Goal: Information Seeking & Learning: Check status

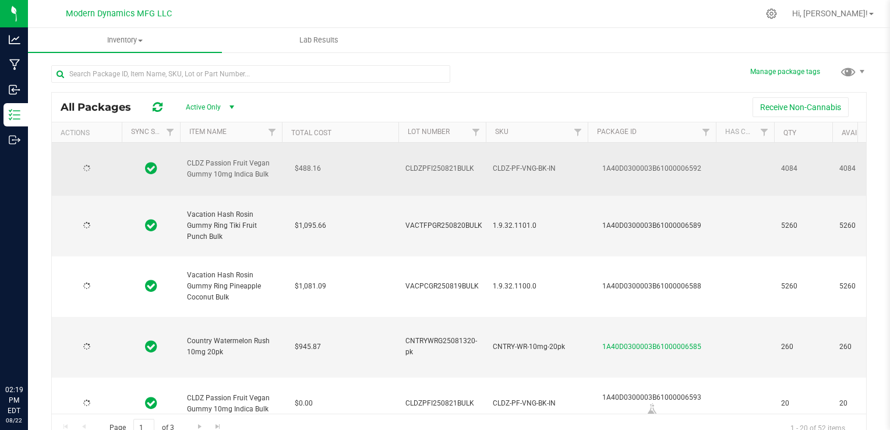
type input "2025-08-21"
type input "2025-08-19"
type input "2025-08-13"
type input "2025-08-19"
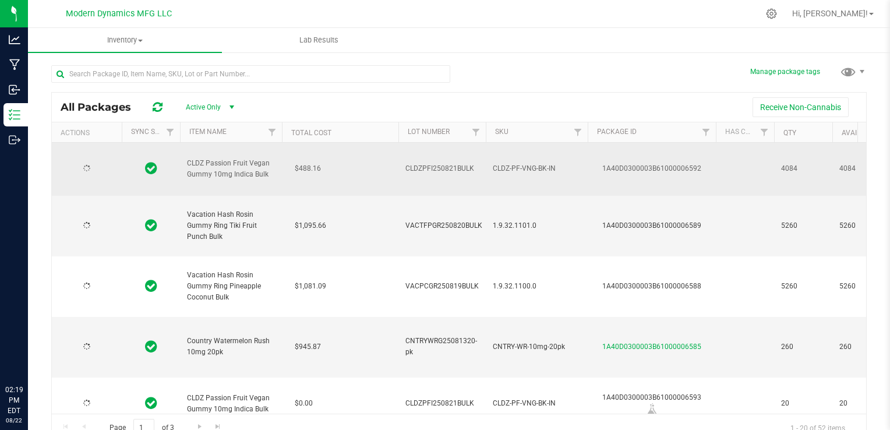
type input "[DATE]"
type input "2025-08-18"
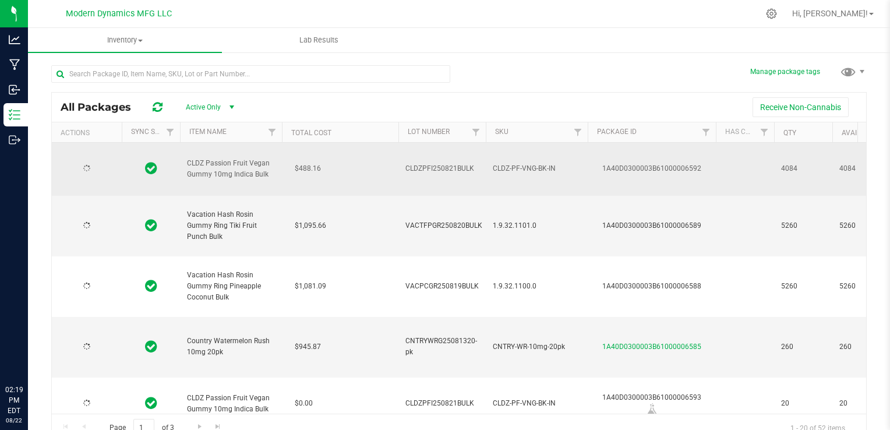
type input "2025-08-15"
type input "2025-08-06"
type input "2025-08-08"
type input "2025-08-06"
type input "2025-08-05"
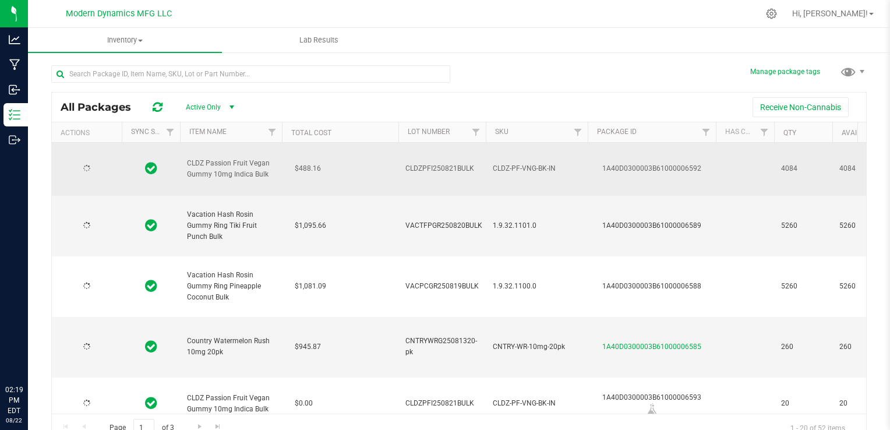
type input "2025-08-05"
type input "2025-07-31"
click at [104, 169] on span "select" at bounding box center [102, 168] width 9 height 9
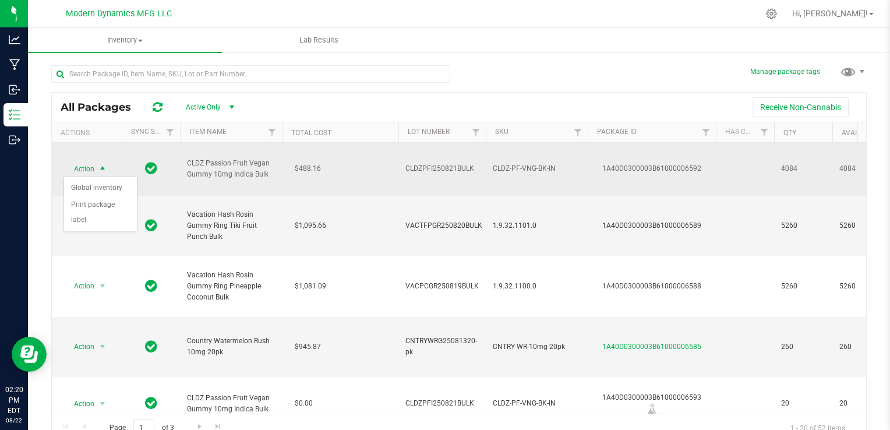
click at [104, 169] on span "select" at bounding box center [102, 168] width 9 height 9
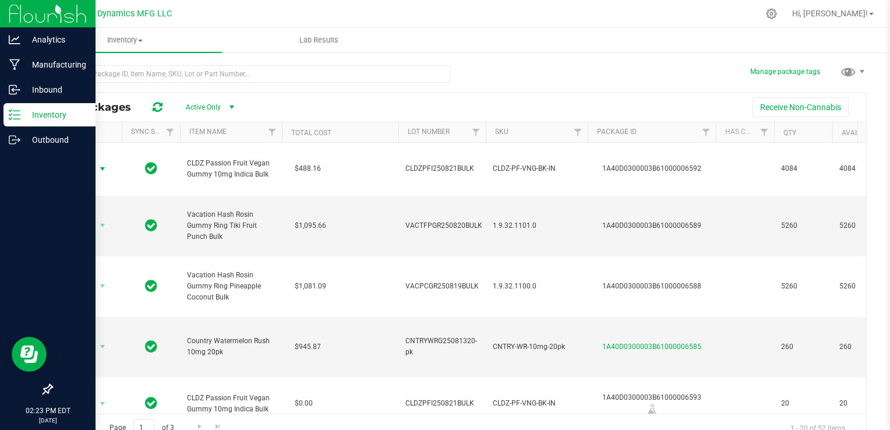
click at [48, 10] on img at bounding box center [48, 13] width 78 height 27
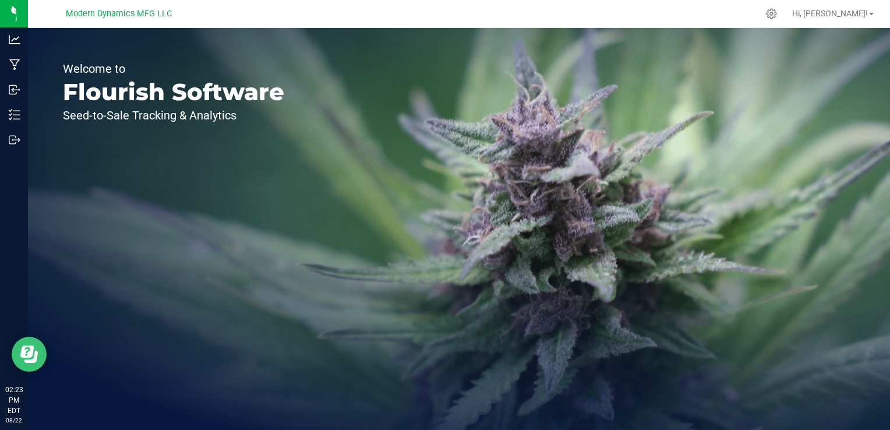
click at [27, 366] on button "Open Resource Center" at bounding box center [29, 354] width 35 height 35
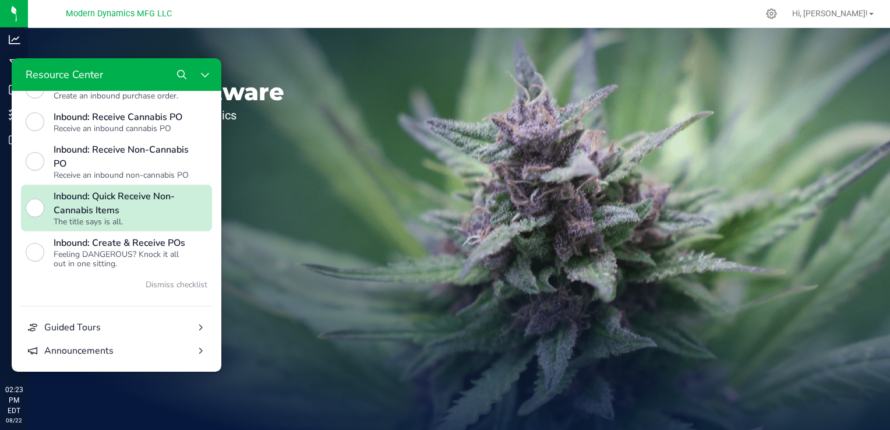
scroll to position [380, 0]
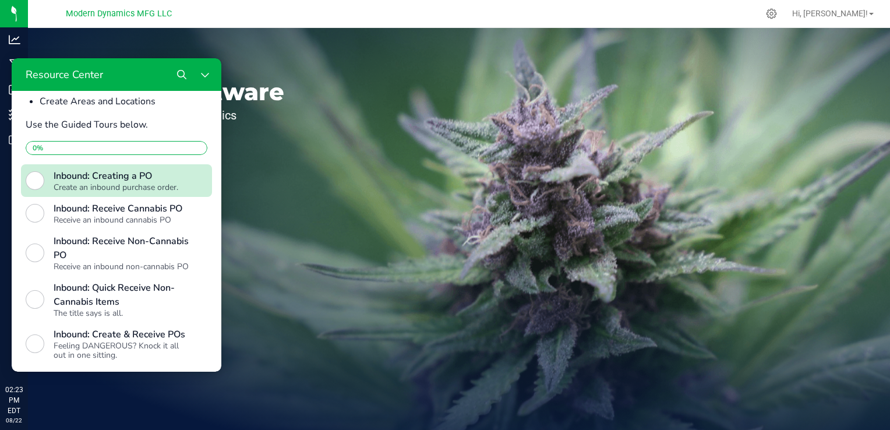
click at [33, 197] on button "Inbound: Creating a PO Create an inbound purchase order." at bounding box center [116, 180] width 191 height 33
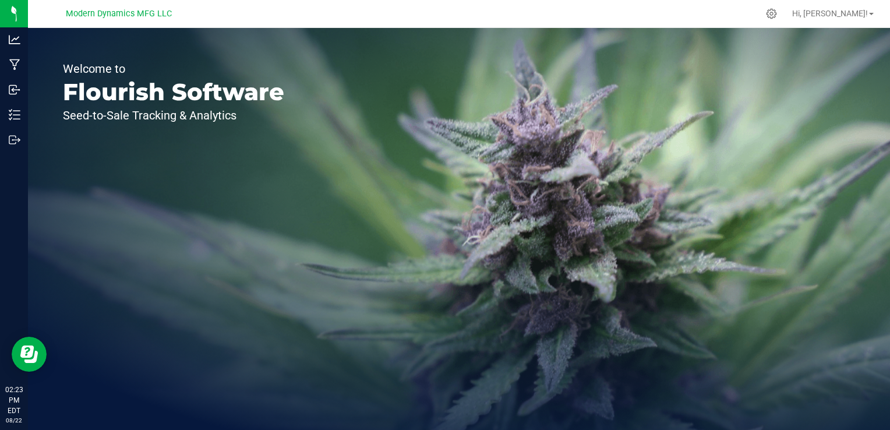
scroll to position [0, 0]
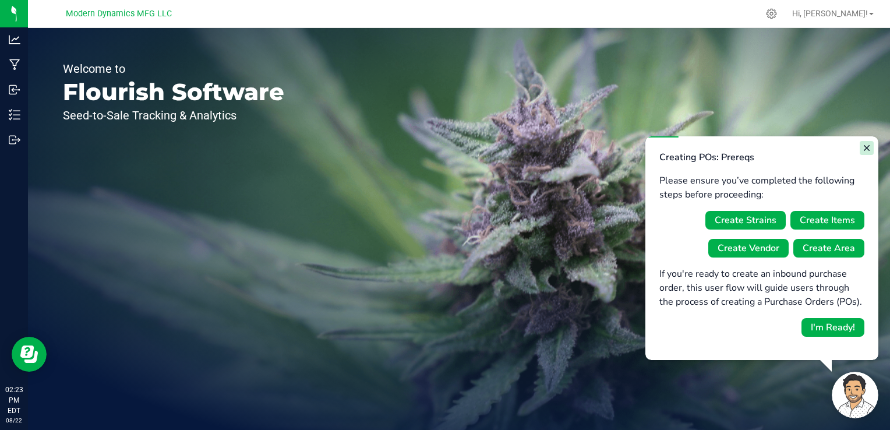
click at [868, 150] on icon "Close guide" at bounding box center [866, 148] width 6 height 6
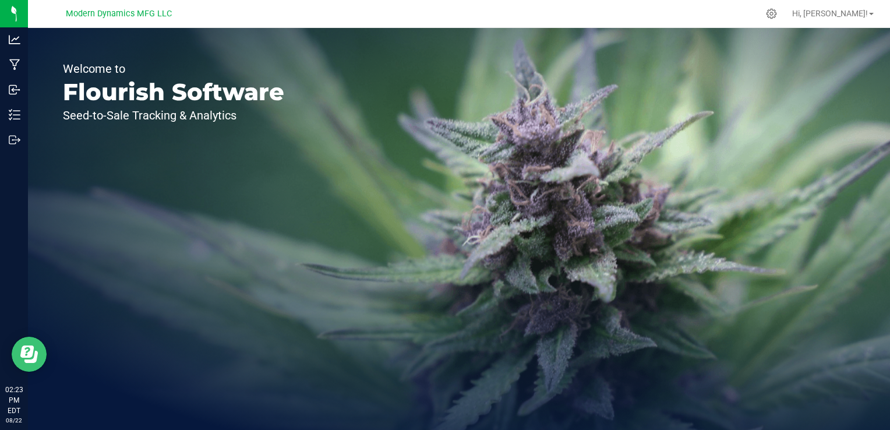
click at [33, 363] on button "Open Resource Center" at bounding box center [29, 354] width 35 height 35
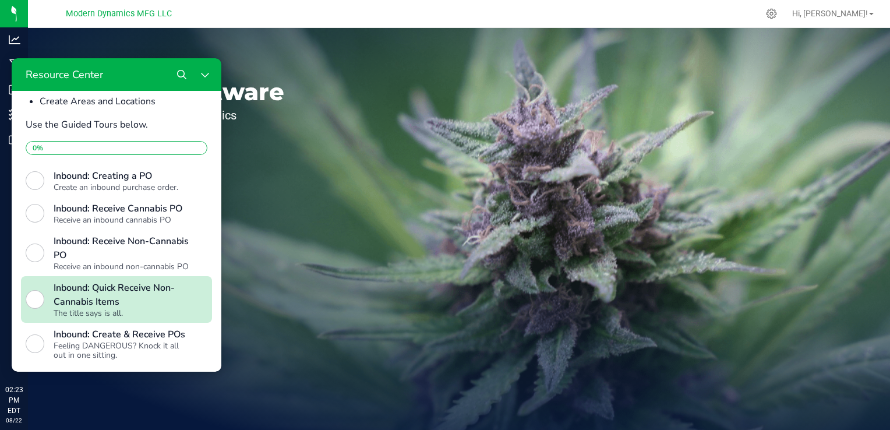
scroll to position [321, 0]
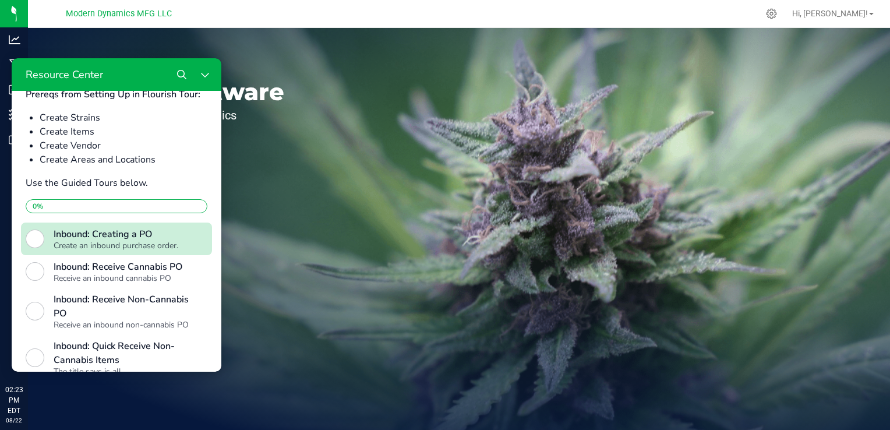
click at [62, 250] on div "Create an inbound purchase order." at bounding box center [121, 245] width 135 height 9
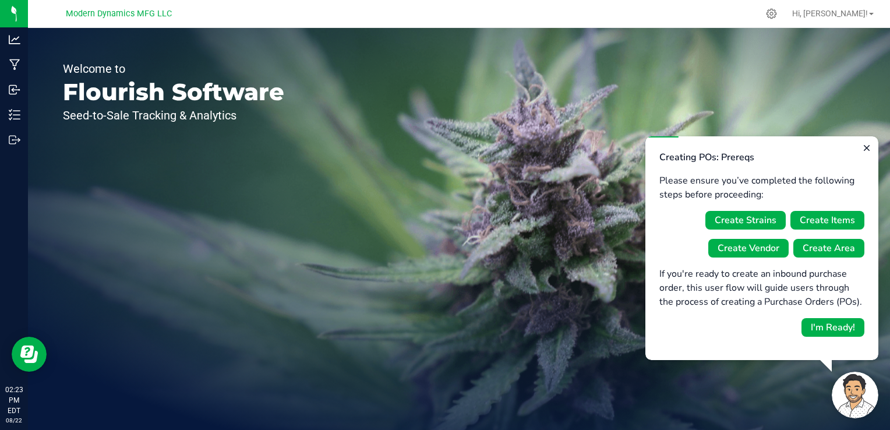
scroll to position [0, 0]
click at [812, 325] on div "I'm Ready!" at bounding box center [833, 327] width 44 height 14
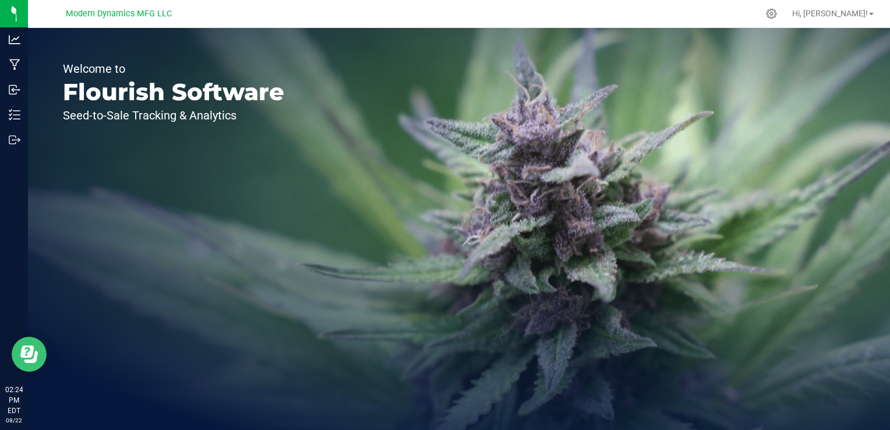
click at [28, 349] on icon "Open Resource Center" at bounding box center [28, 353] width 17 height 17
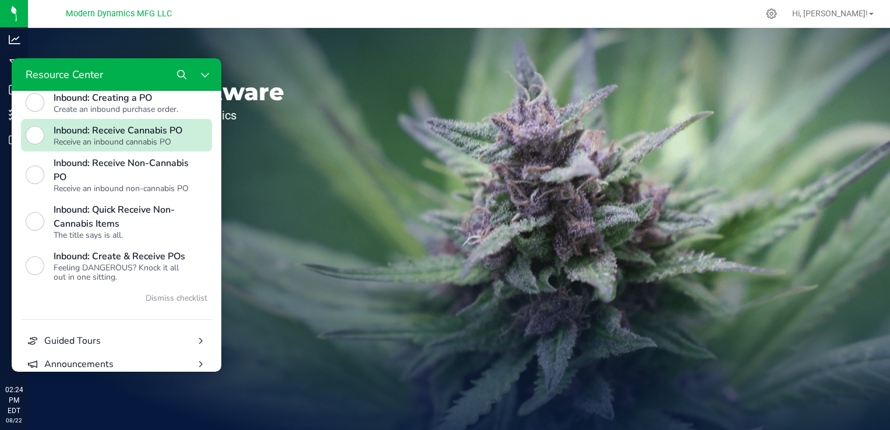
scroll to position [438, 0]
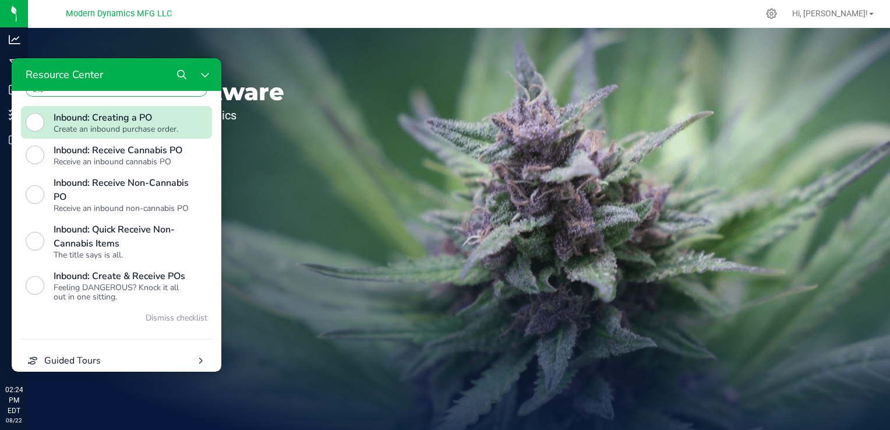
click at [111, 125] on div "Inbound: Creating a PO" at bounding box center [121, 118] width 135 height 14
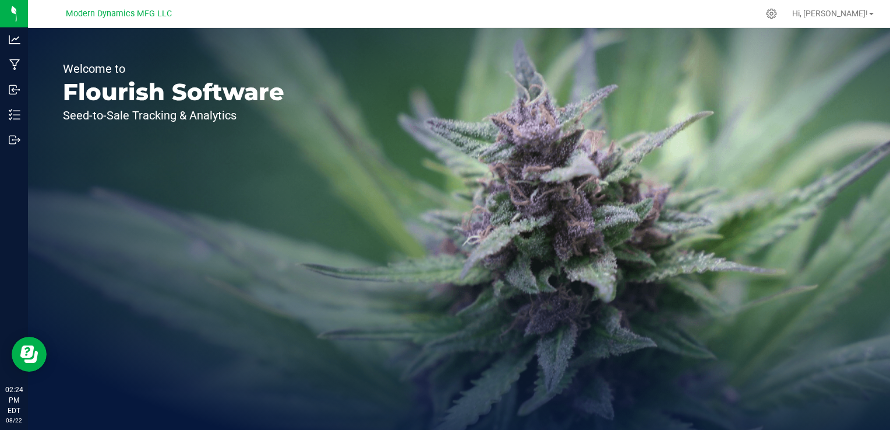
scroll to position [0, 0]
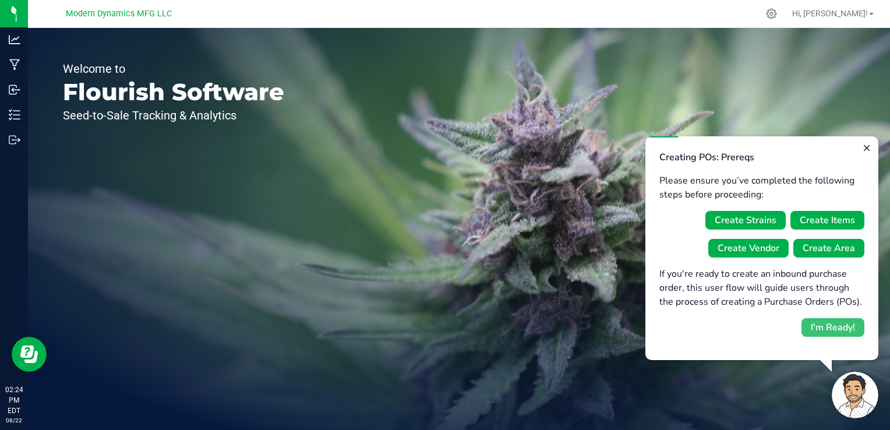
click at [819, 331] on div "I'm Ready!" at bounding box center [833, 327] width 44 height 14
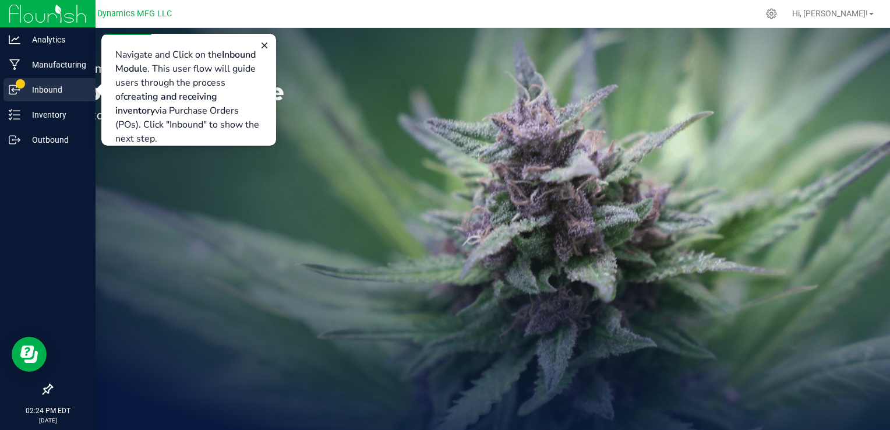
click at [17, 87] on icon at bounding box center [15, 90] width 12 height 12
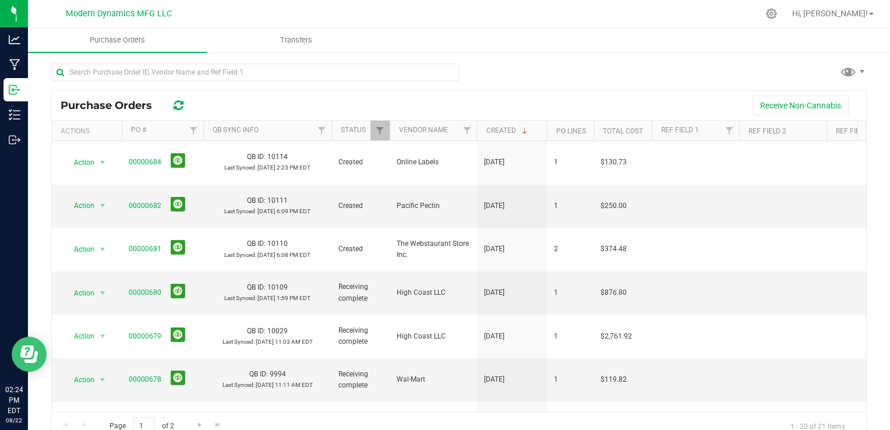
click at [20, 356] on button "Open Resource Center" at bounding box center [29, 354] width 35 height 35
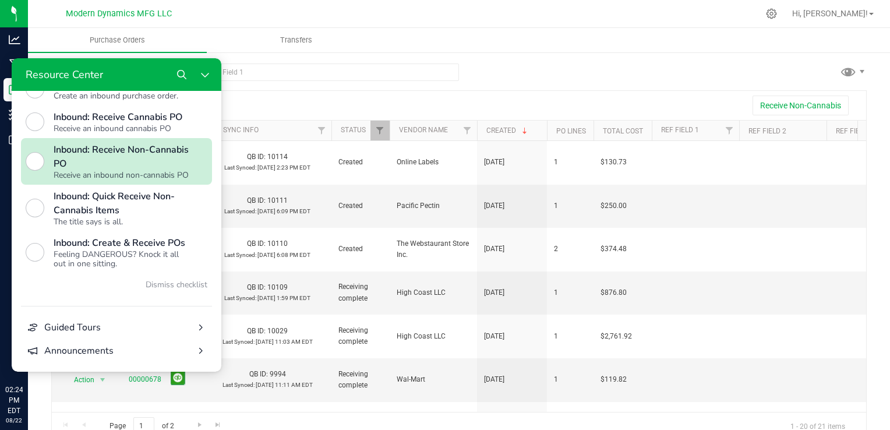
scroll to position [380, 0]
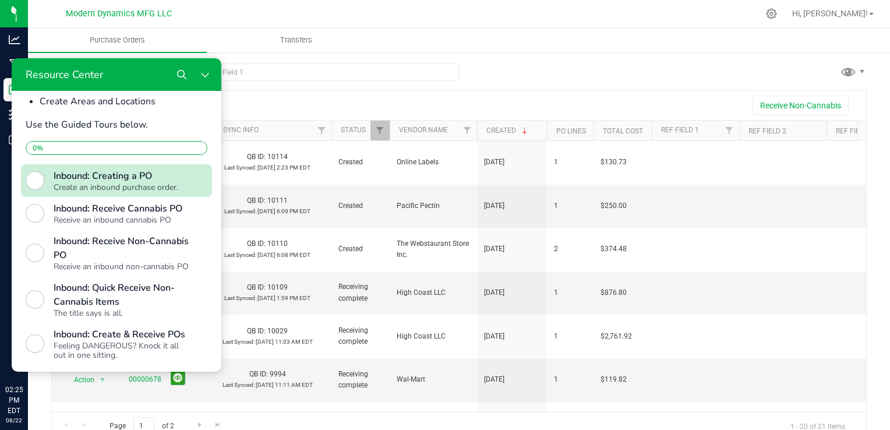
click at [47, 197] on button "Inbound: Creating a PO Create an inbound purchase order." at bounding box center [116, 180] width 191 height 33
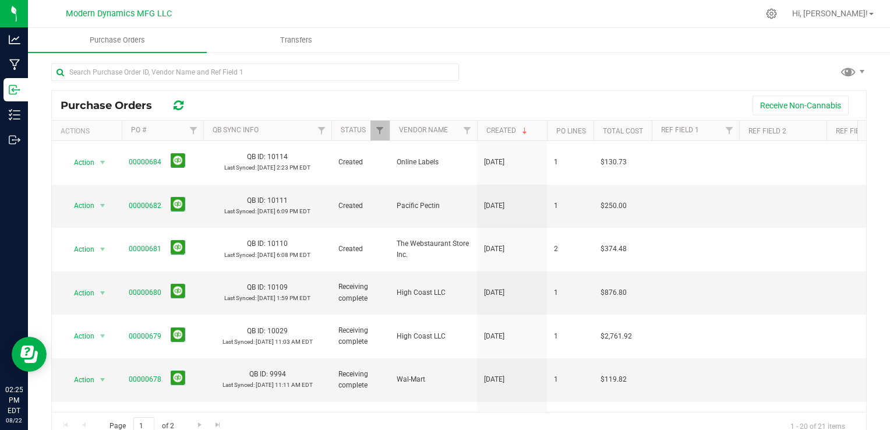
scroll to position [0, 0]
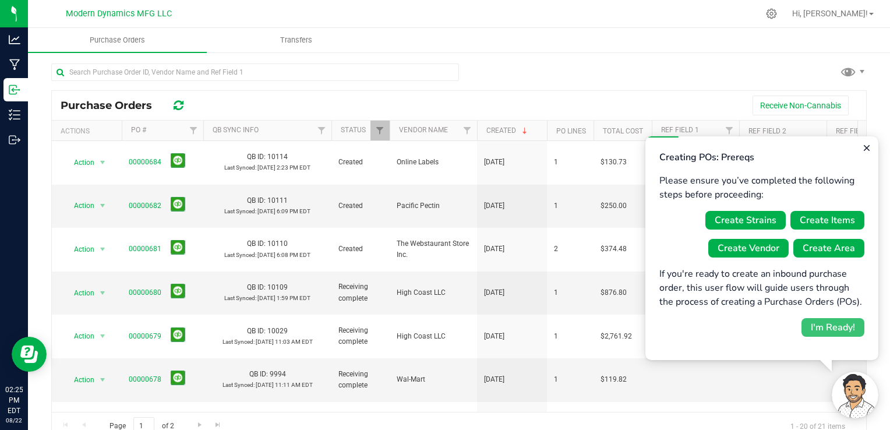
click at [834, 330] on div "I'm Ready!" at bounding box center [833, 327] width 44 height 14
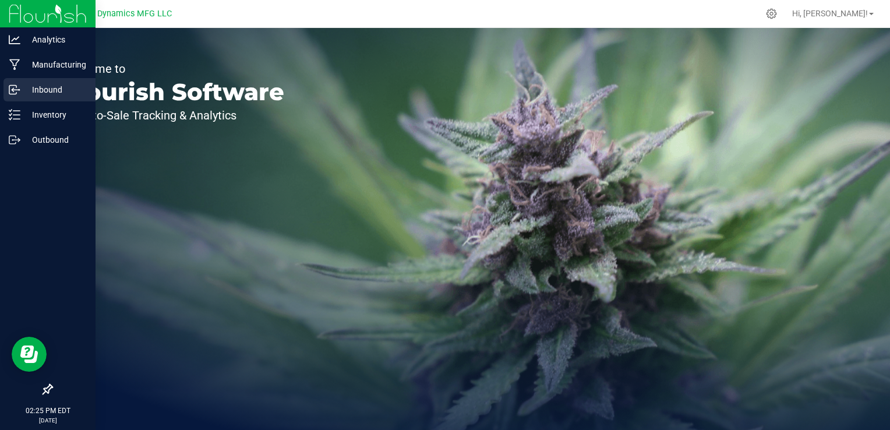
click at [51, 91] on p "Inbound" at bounding box center [55, 90] width 70 height 14
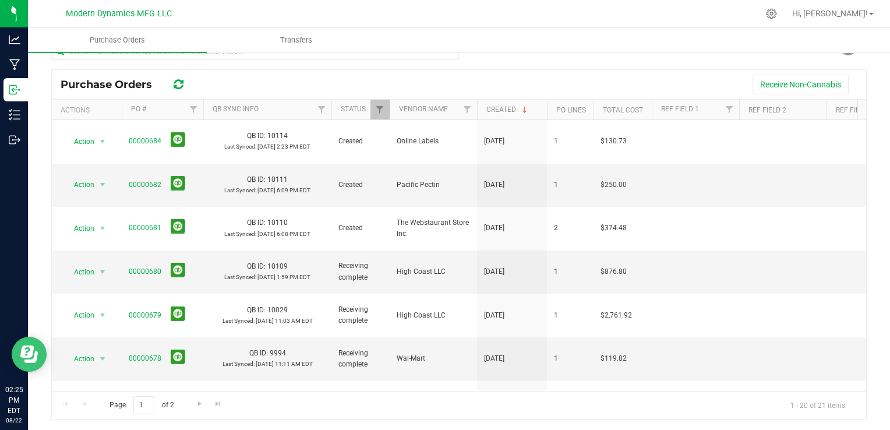
click at [37, 349] on icon "Open Resource Center" at bounding box center [28, 353] width 17 height 17
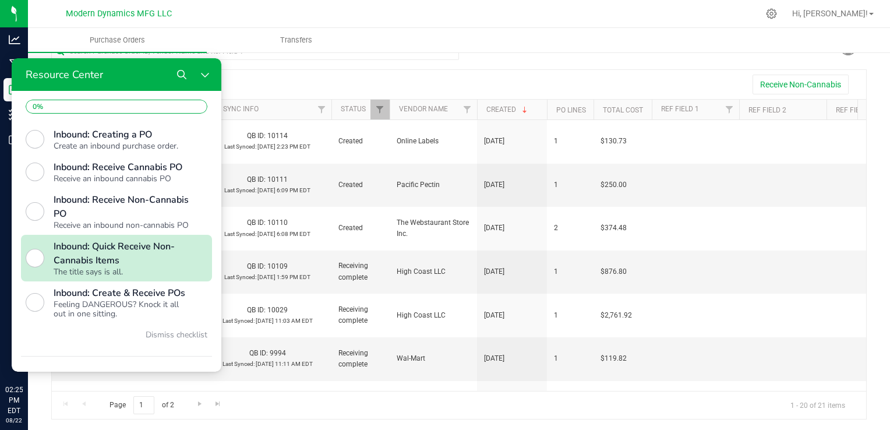
scroll to position [380, 0]
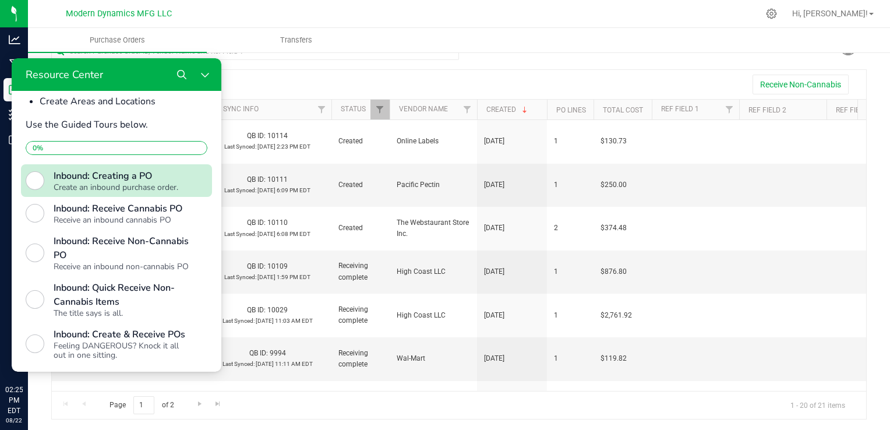
click at [81, 183] on div "Inbound: Creating a PO" at bounding box center [121, 176] width 135 height 14
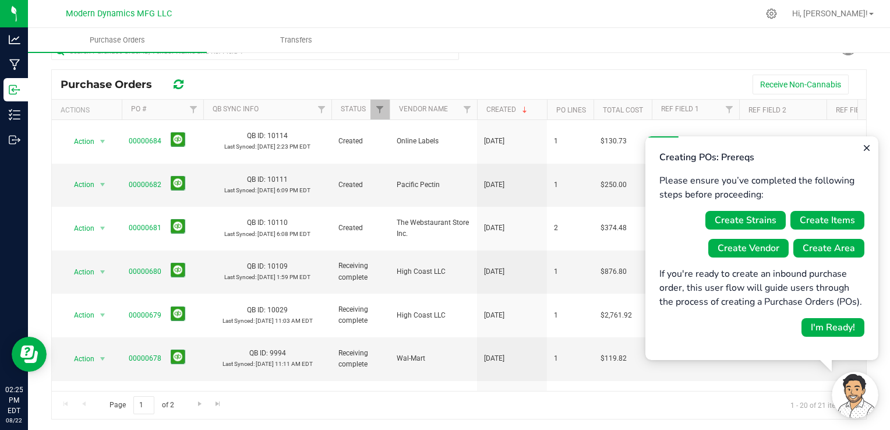
scroll to position [0, 0]
click at [833, 334] on button "I'm Ready!" at bounding box center [832, 327] width 63 height 19
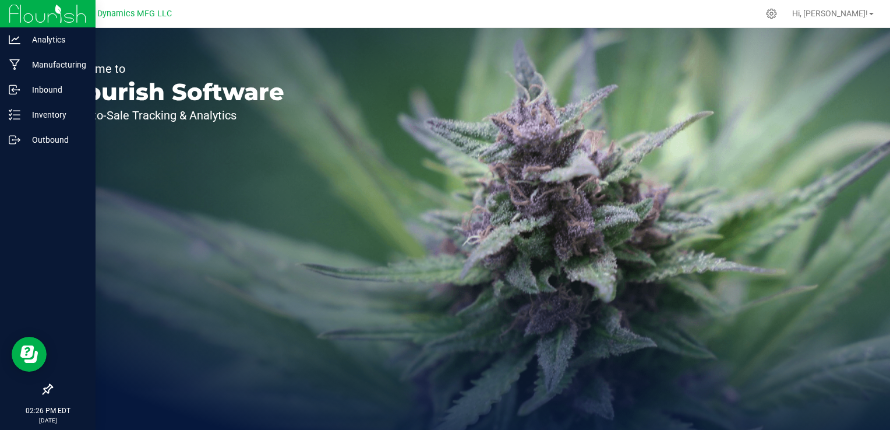
click at [22, 17] on img at bounding box center [48, 13] width 78 height 27
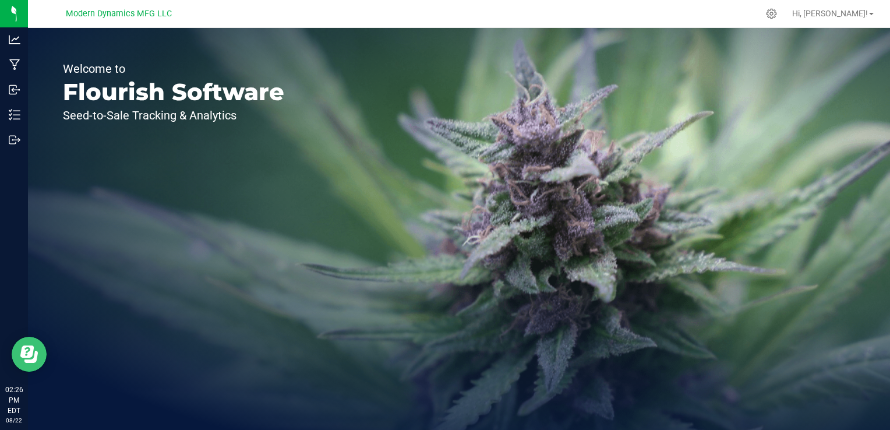
click at [23, 353] on icon "Open Resource Center" at bounding box center [26, 351] width 13 height 12
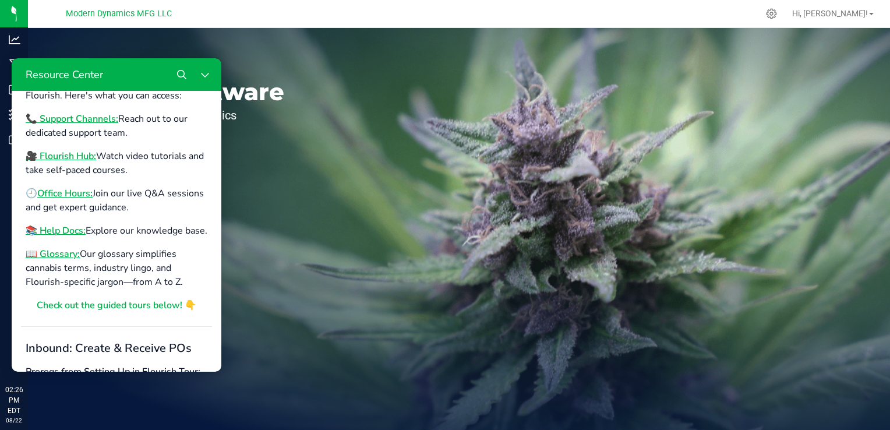
scroll to position [12, 0]
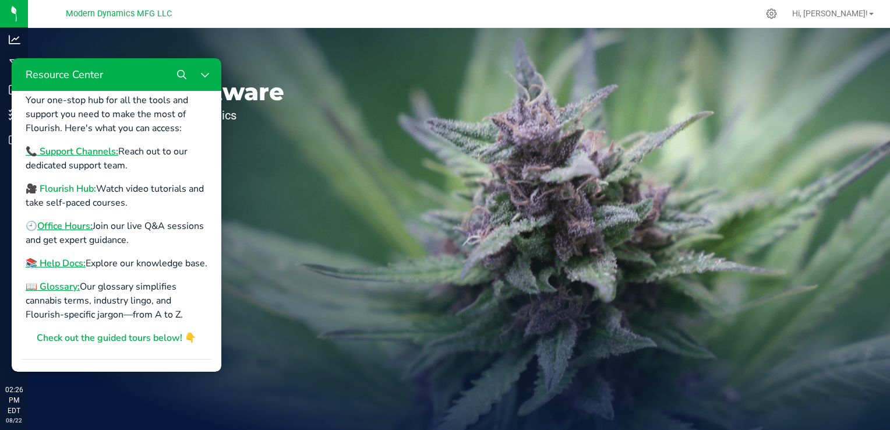
click at [81, 191] on b "🎥 Flourish Hub:" at bounding box center [61, 188] width 70 height 13
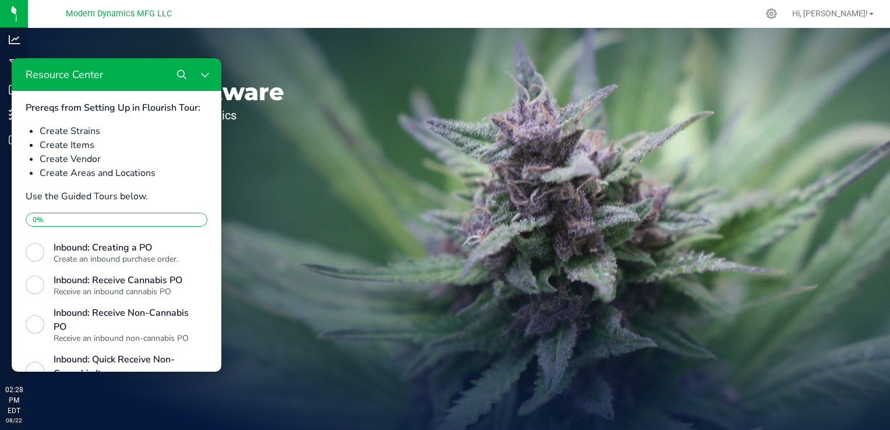
scroll to position [303, 0]
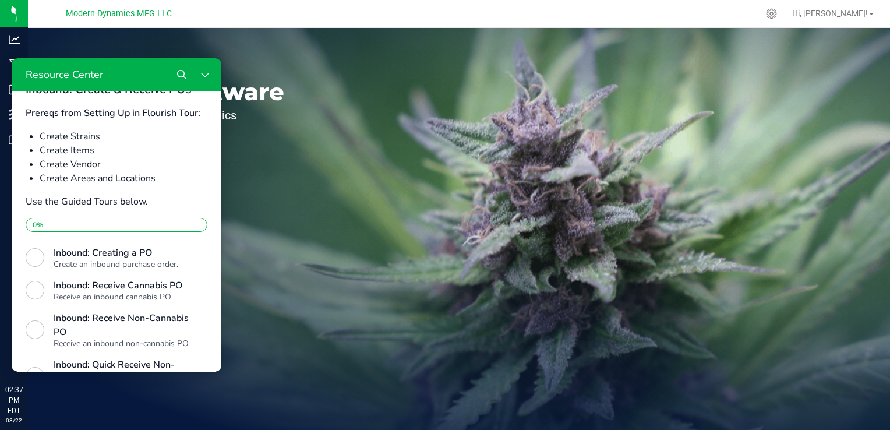
click at [862, 31] on div "Welcome to Flourish Software Seed-to-Sale Tracking & Analytics" at bounding box center [459, 229] width 862 height 402
click at [889, 15] on html "Analytics Manufacturing Inbound Inventory Outbound 02:37 PM EDT 08/22/2025 08/2…" at bounding box center [445, 215] width 890 height 430
click at [872, 10] on link "Hi, [PERSON_NAME]!" at bounding box center [832, 14] width 91 height 12
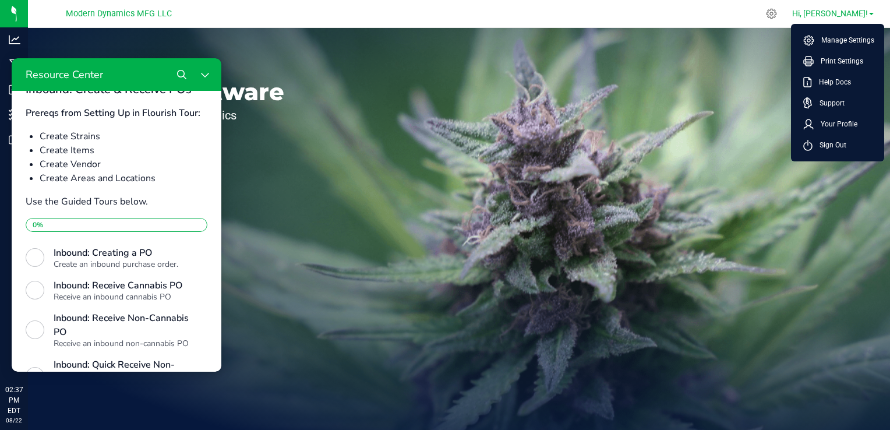
click at [872, 10] on link "Hi, [PERSON_NAME]!" at bounding box center [832, 14] width 91 height 12
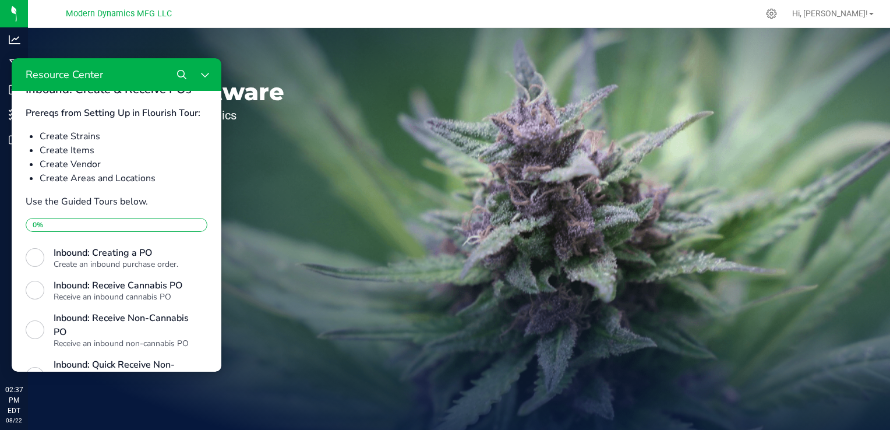
click at [661, 52] on div "Welcome to Flourish Software Seed-to-Sale Tracking & Analytics" at bounding box center [459, 229] width 862 height 402
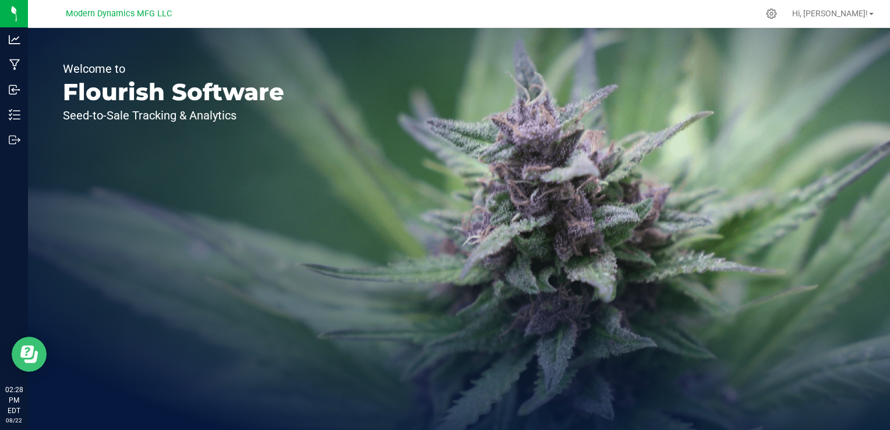
click at [24, 354] on icon "Open Resource Center" at bounding box center [26, 351] width 13 height 12
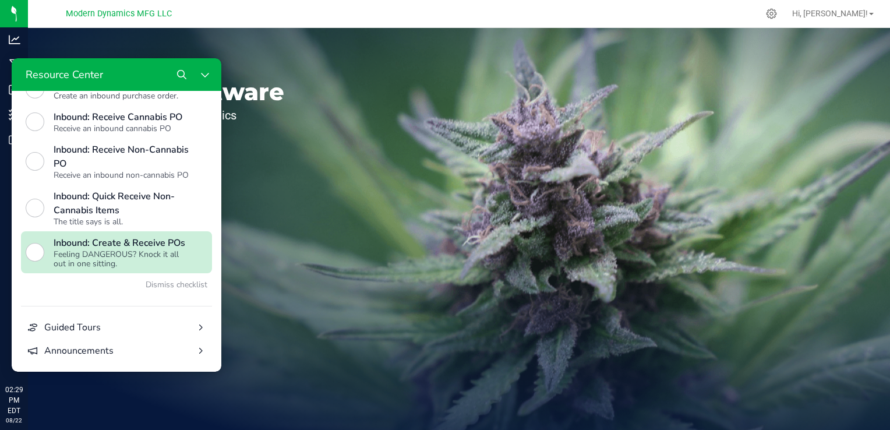
scroll to position [536, 0]
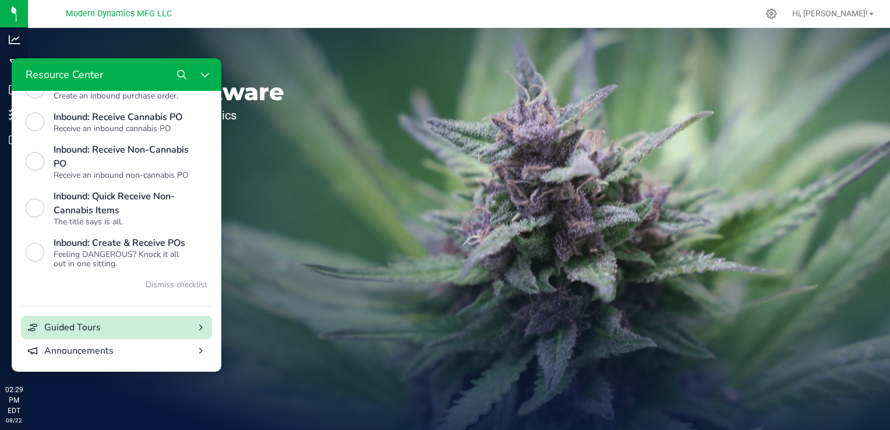
click at [157, 329] on div "Guided Tours" at bounding box center [116, 327] width 144 height 14
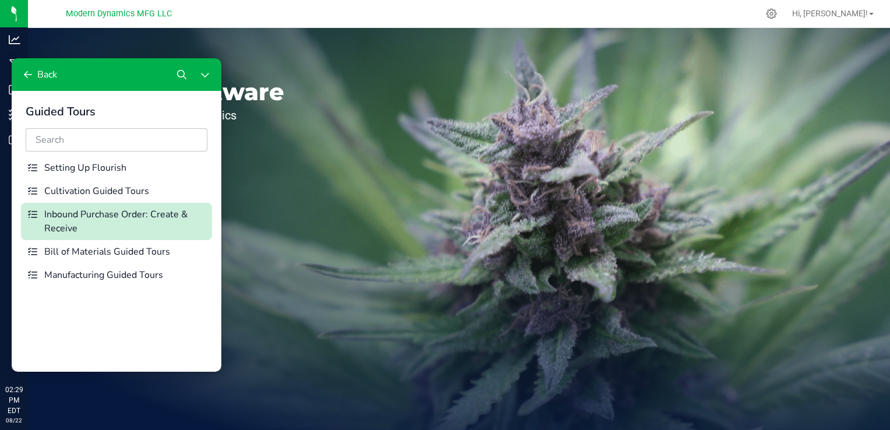
click at [129, 217] on div "Inbound Purchase Order: Create & Receive" at bounding box center [125, 221] width 163 height 28
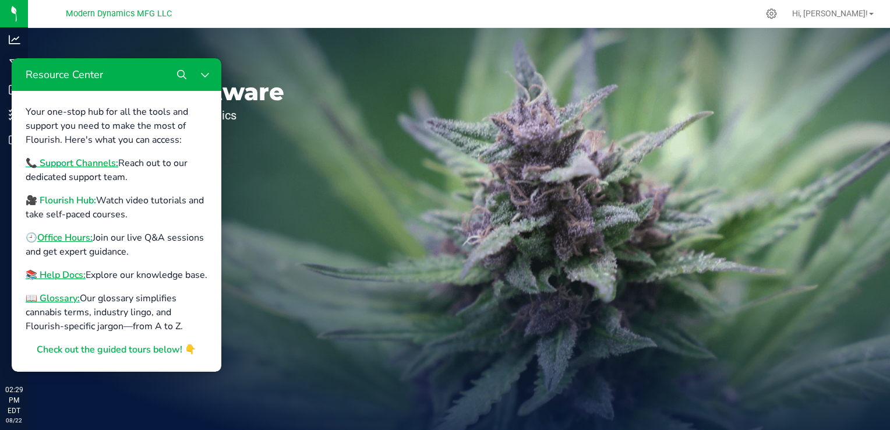
click at [86, 203] on b "🎥 Flourish Hub:" at bounding box center [61, 200] width 70 height 13
click at [93, 200] on b "🎥 Flourish Hub:" at bounding box center [61, 200] width 70 height 13
click at [71, 198] on b "🎥 Flourish Hub:" at bounding box center [61, 200] width 70 height 13
click at [77, 202] on b "🎥 Flourish Hub:" at bounding box center [61, 200] width 70 height 13
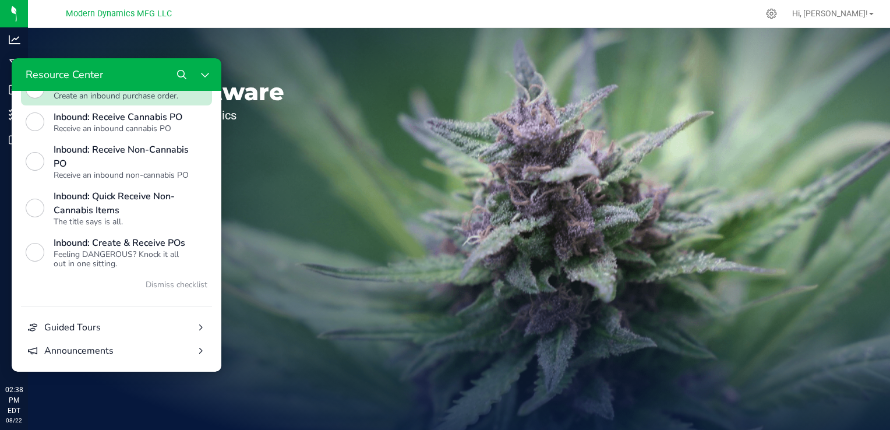
scroll to position [536, 0]
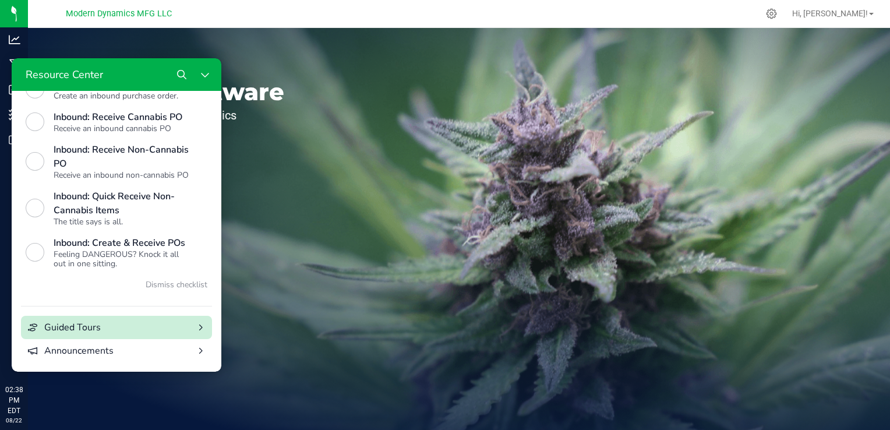
click at [104, 328] on div "Guided Tours" at bounding box center [116, 327] width 144 height 14
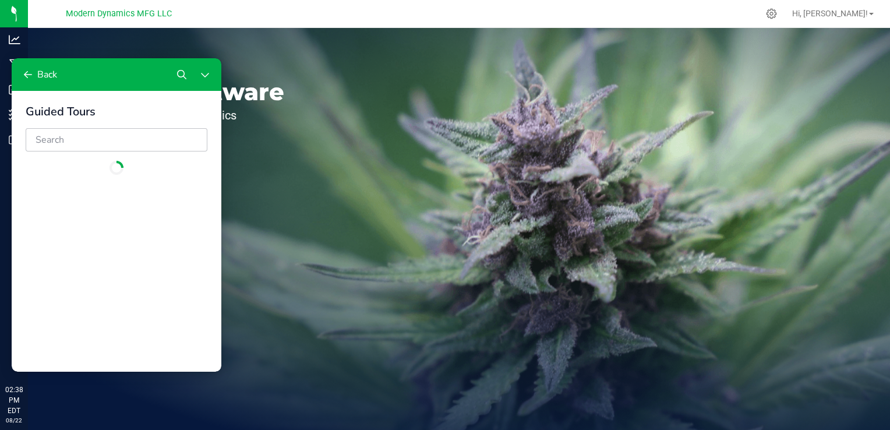
scroll to position [0, 0]
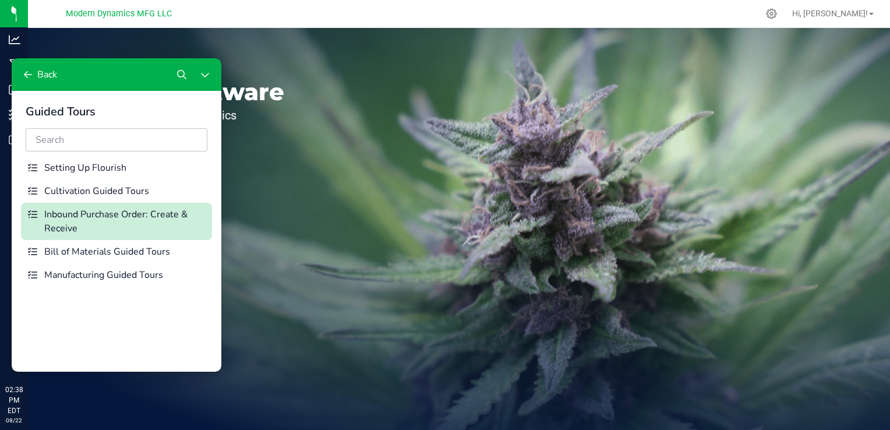
click at [93, 209] on div "Inbound Purchase Order: Create & Receive" at bounding box center [125, 221] width 163 height 28
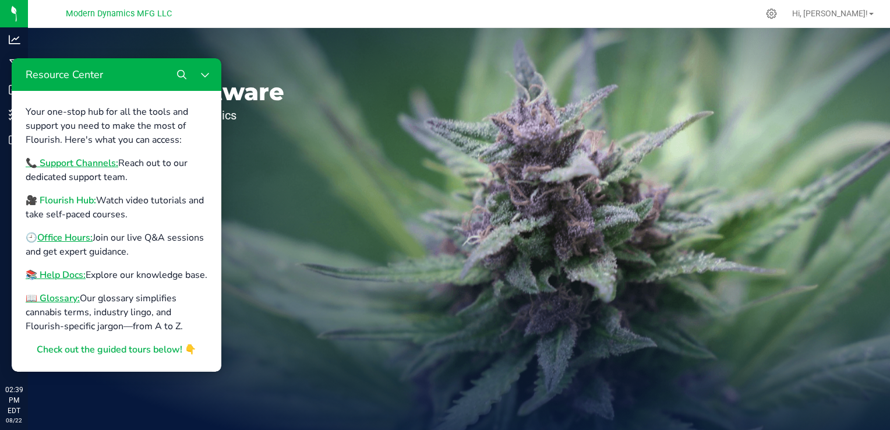
click at [93, 203] on b "🎥 Flourish Hub:" at bounding box center [61, 200] width 70 height 13
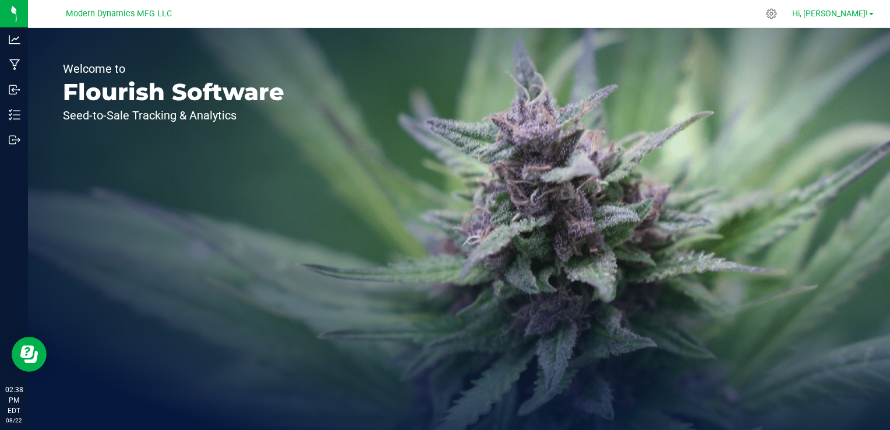
click at [872, 15] on span at bounding box center [871, 14] width 5 height 2
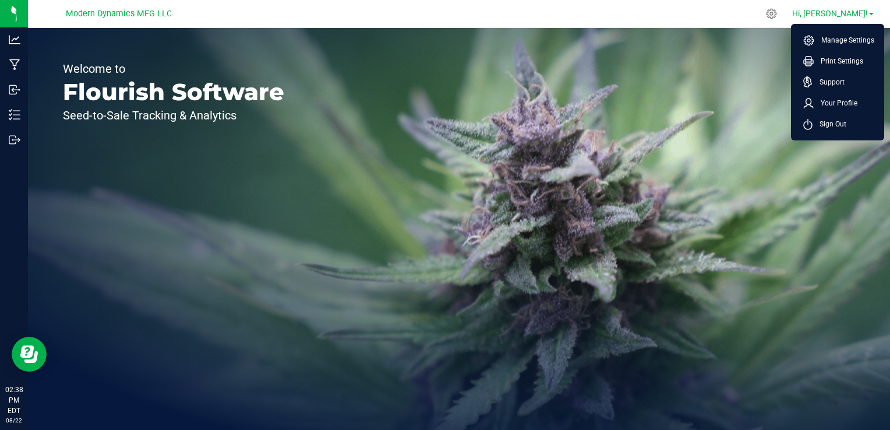
click at [872, 15] on span at bounding box center [871, 14] width 5 height 2
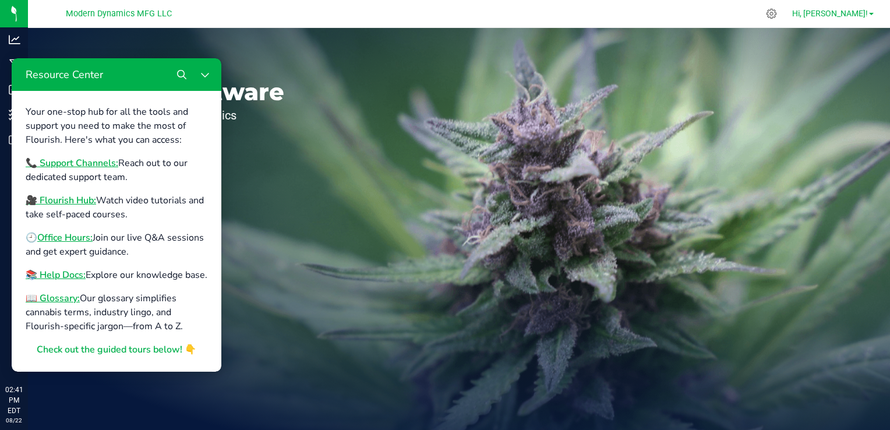
click at [873, 12] on link "Hi, [PERSON_NAME]!" at bounding box center [832, 14] width 91 height 12
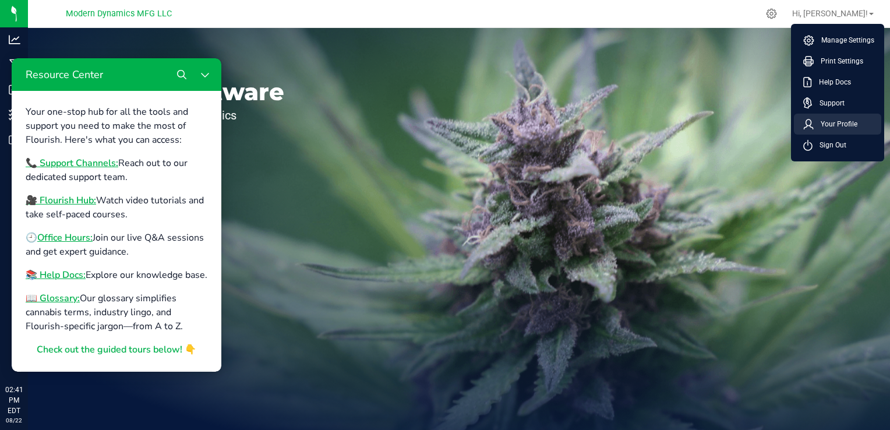
click at [818, 125] on span "Your Profile" at bounding box center [835, 124] width 44 height 12
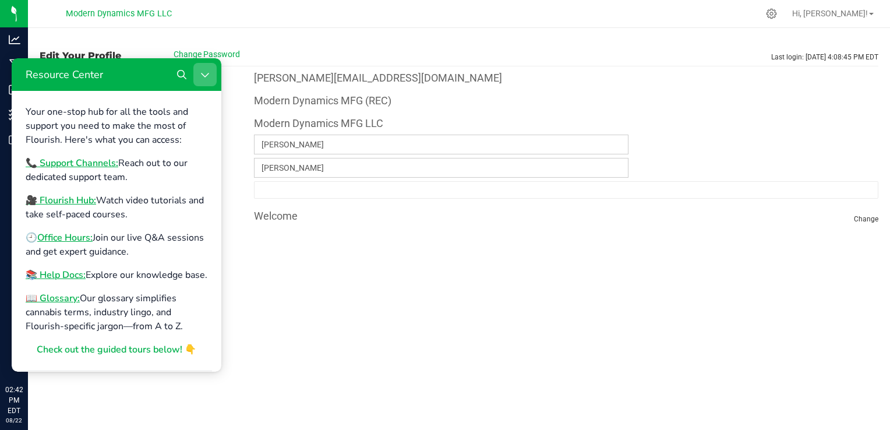
click at [211, 76] on button "Close Resource Center" at bounding box center [204, 74] width 23 height 23
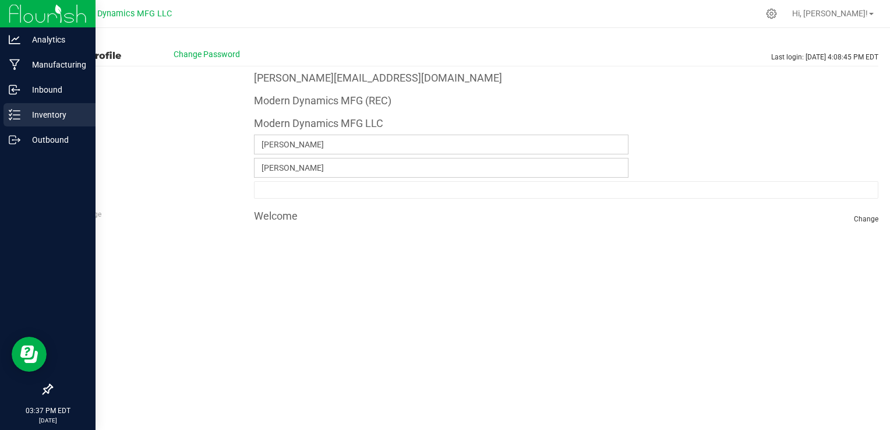
click at [28, 118] on p "Inventory" at bounding box center [55, 115] width 70 height 14
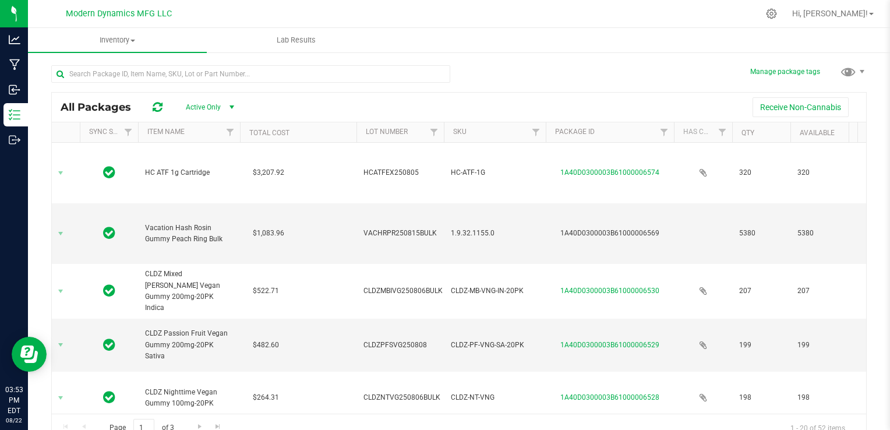
scroll to position [582, 44]
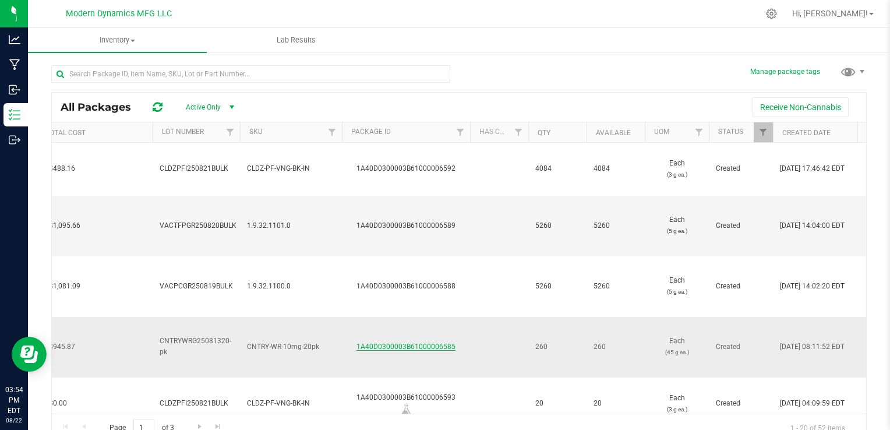
click at [367, 345] on link "1A40D0300003B61000006585" at bounding box center [405, 346] width 99 height 8
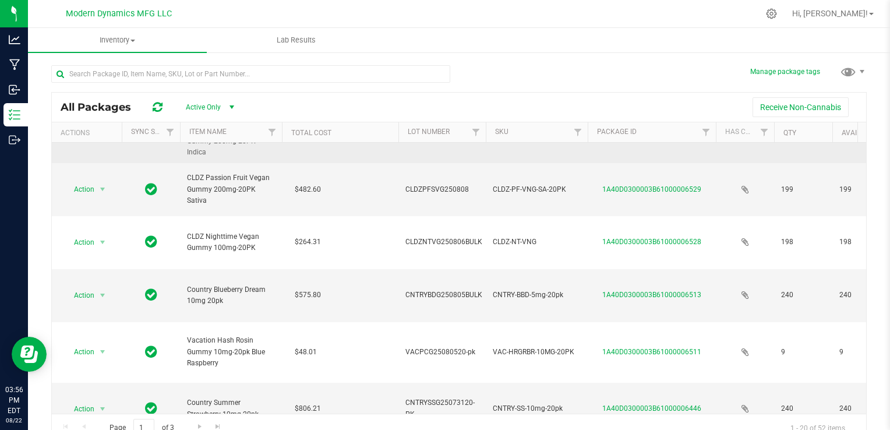
scroll to position [757, 0]
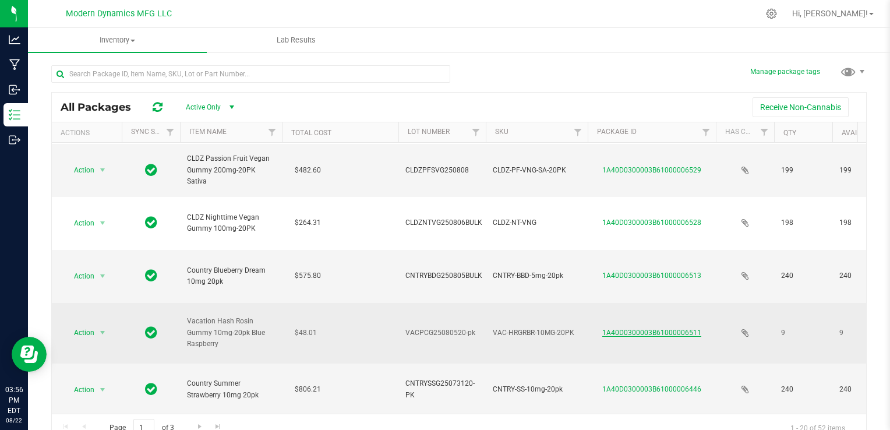
click at [628, 328] on link "1A40D0300003B61000006511" at bounding box center [651, 332] width 99 height 8
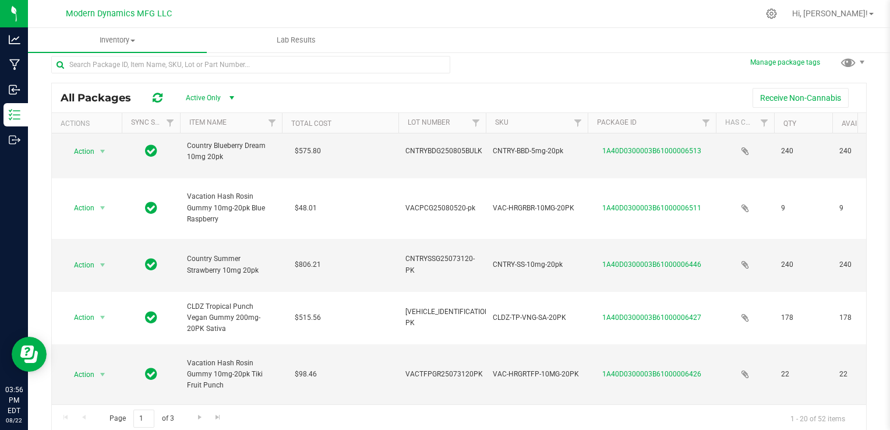
scroll to position [11, 0]
click at [195, 417] on span "Go to the next page" at bounding box center [199, 414] width 9 height 9
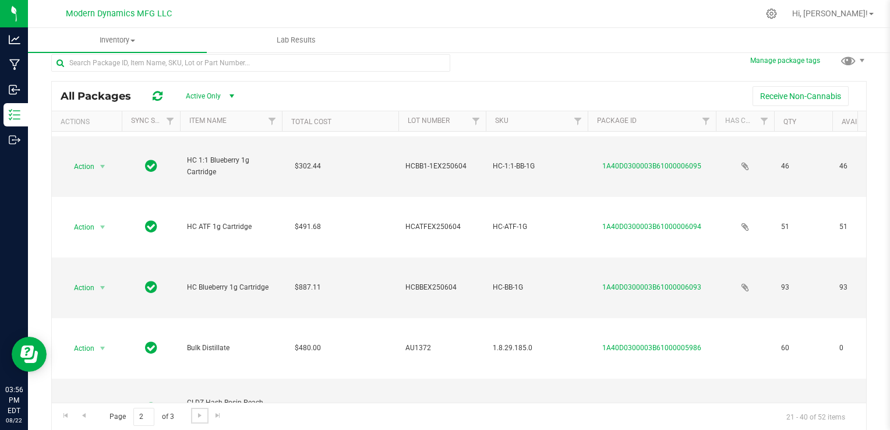
scroll to position [830, 0]
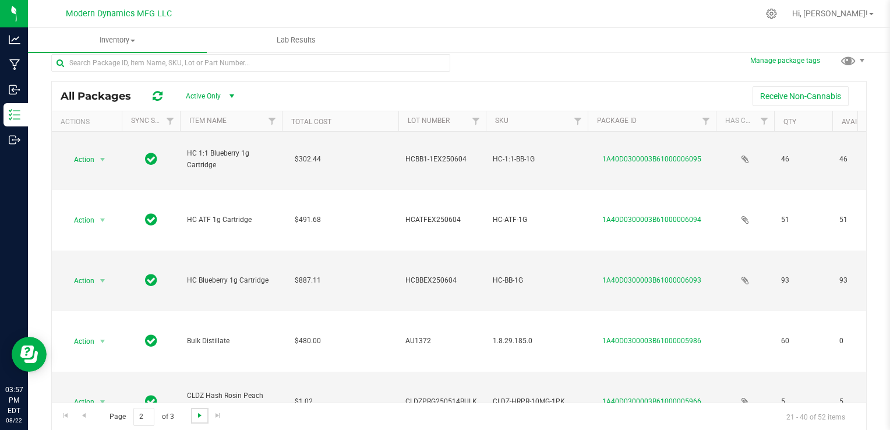
click at [198, 414] on span "Go to the next page" at bounding box center [199, 414] width 9 height 9
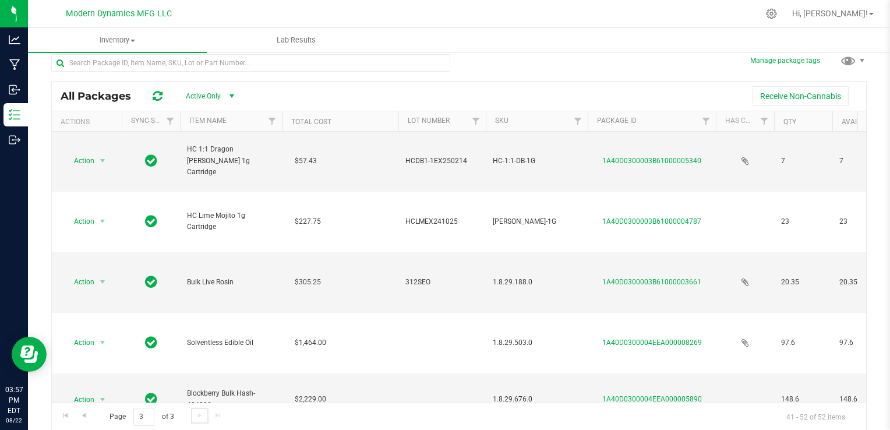
scroll to position [426, 0]
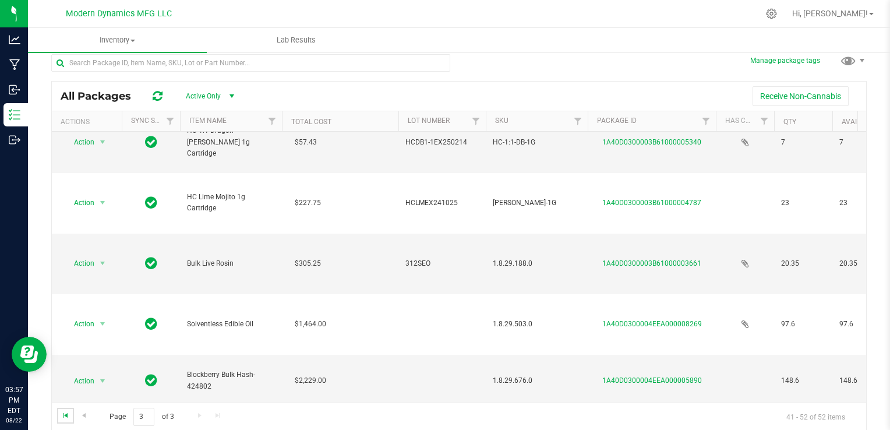
click at [69, 413] on span "Go to the first page" at bounding box center [65, 414] width 9 height 9
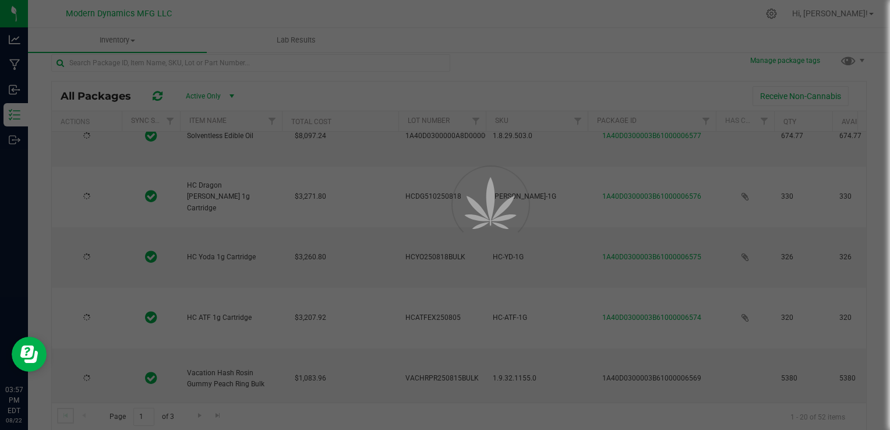
type input "2025-08-21"
type input "2025-08-19"
type input "2025-08-13"
type input "2025-08-19"
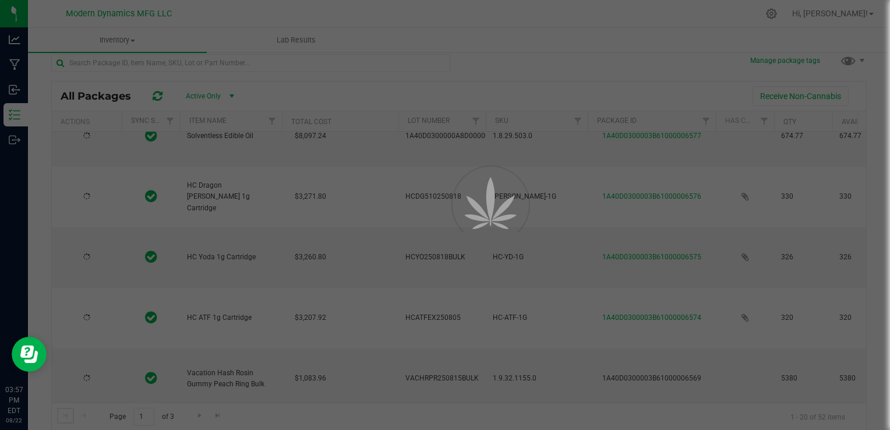
type input "2025-08-18"
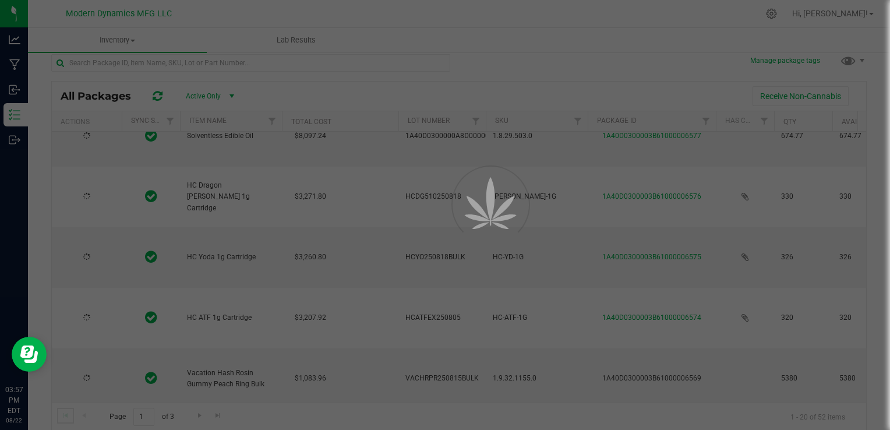
type input "2025-08-15"
type input "2025-08-06"
type input "2025-08-08"
type input "2025-08-06"
type input "2025-08-05"
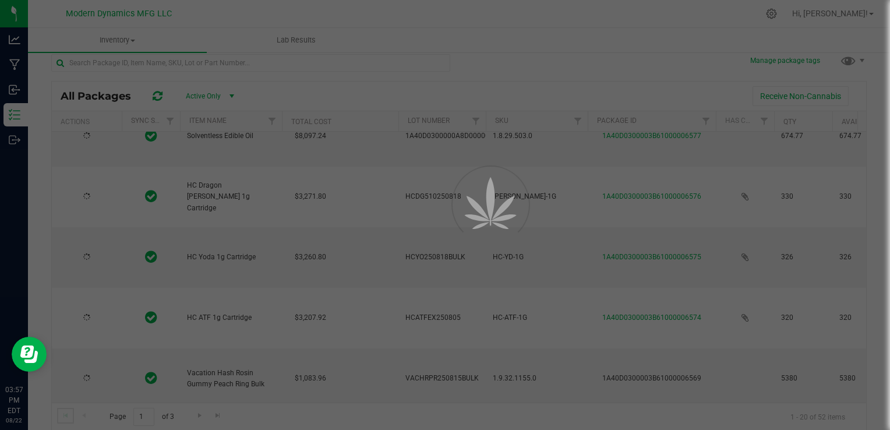
type input "2025-08-05"
type input "2025-07-31"
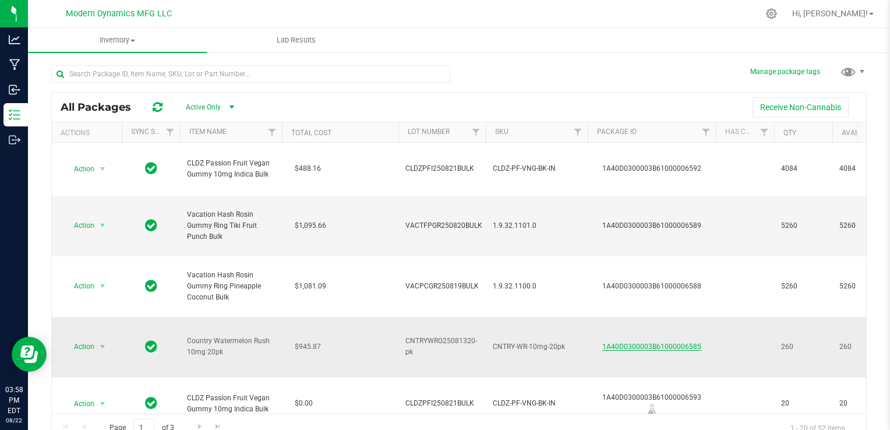
click at [621, 345] on link "1A40D0300003B61000006585" at bounding box center [651, 346] width 99 height 8
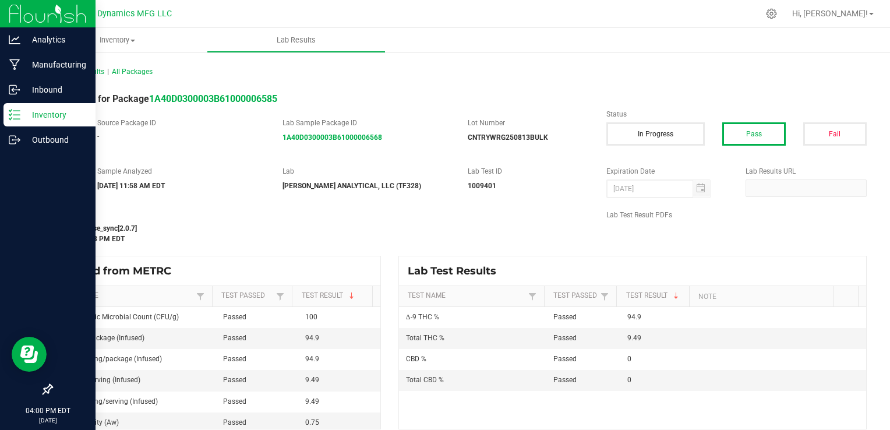
click at [43, 110] on p "Inventory" at bounding box center [55, 115] width 70 height 14
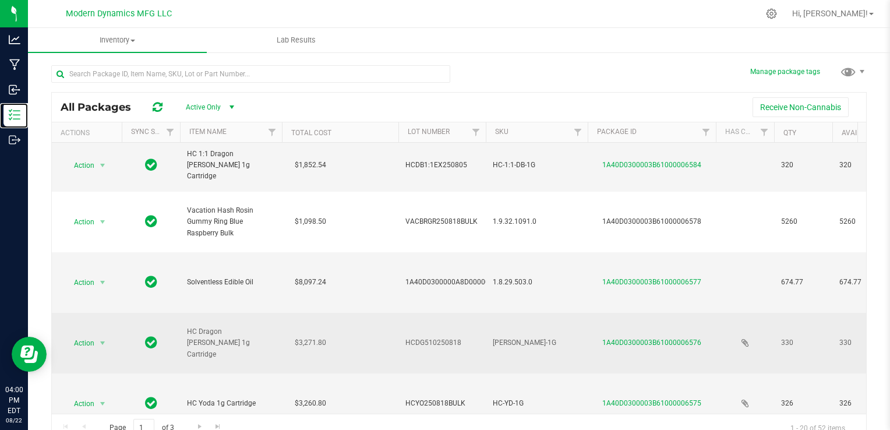
scroll to position [349, 0]
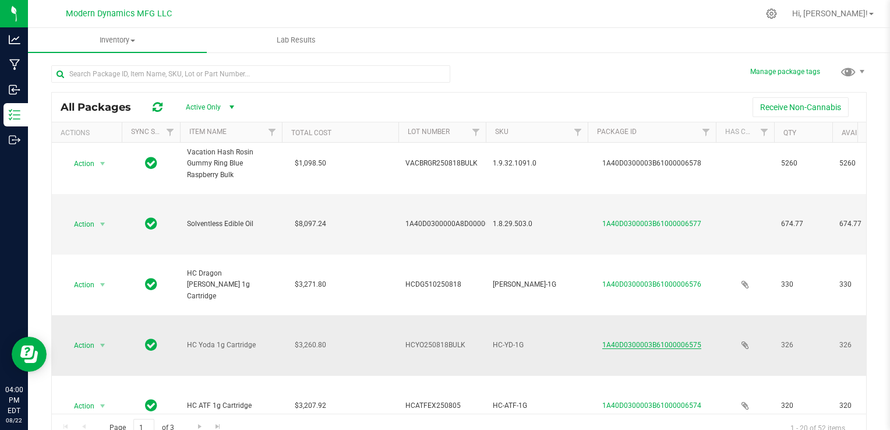
click at [658, 348] on link "1A40D0300003B61000006575" at bounding box center [651, 345] width 99 height 8
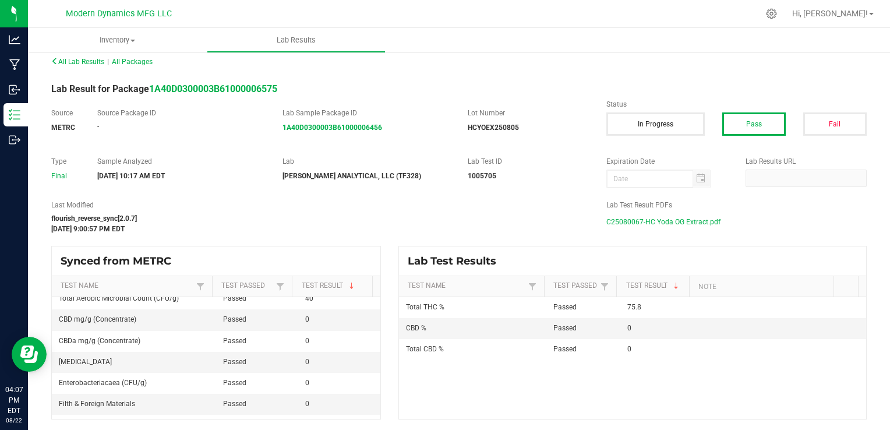
scroll to position [116, 0]
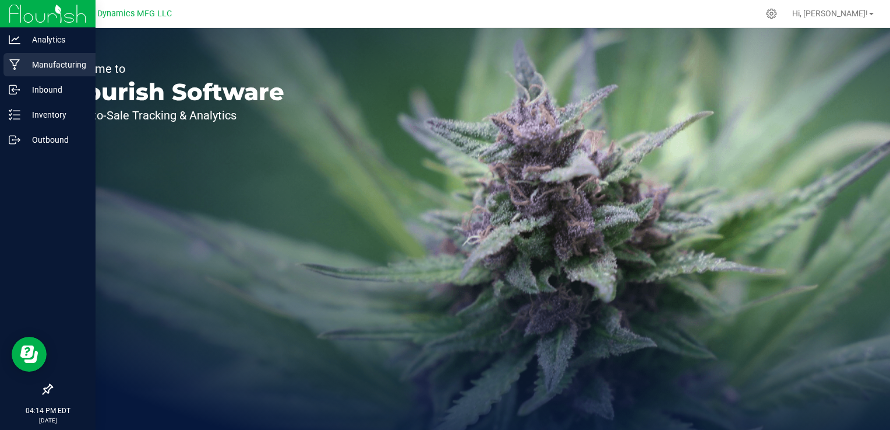
click at [15, 63] on icon at bounding box center [14, 65] width 11 height 12
